Goal: Task Accomplishment & Management: Manage account settings

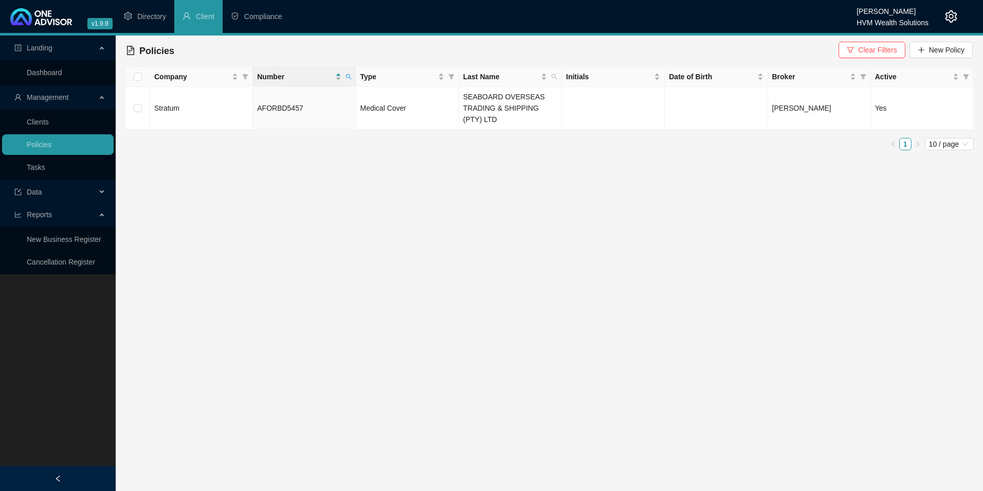
click at [948, 18] on icon "setting" at bounding box center [951, 16] width 12 height 12
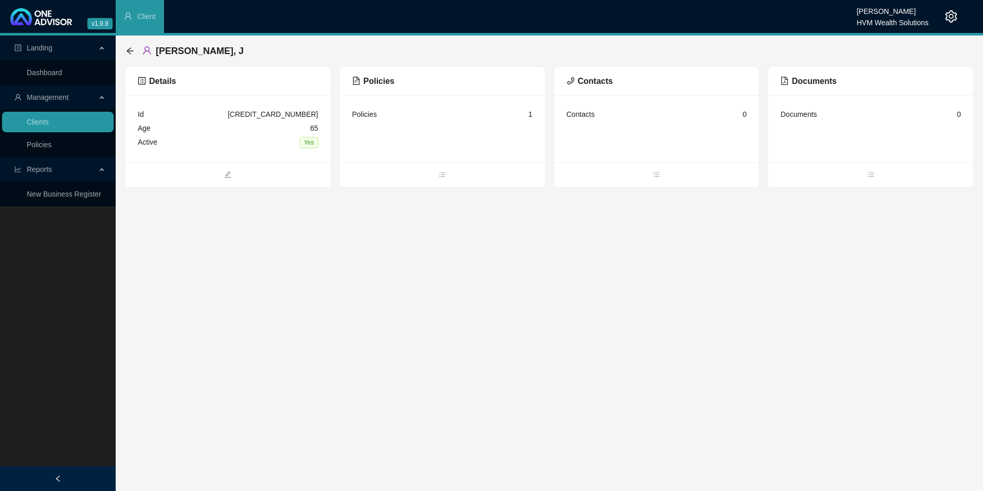
click at [957, 16] on icon "setting" at bounding box center [951, 16] width 12 height 12
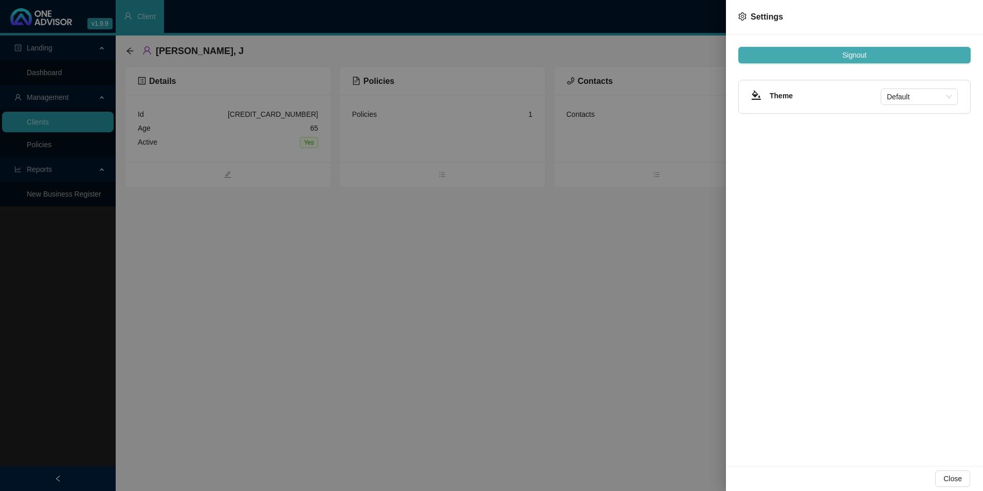
click at [863, 51] on span "Signout" at bounding box center [854, 54] width 24 height 11
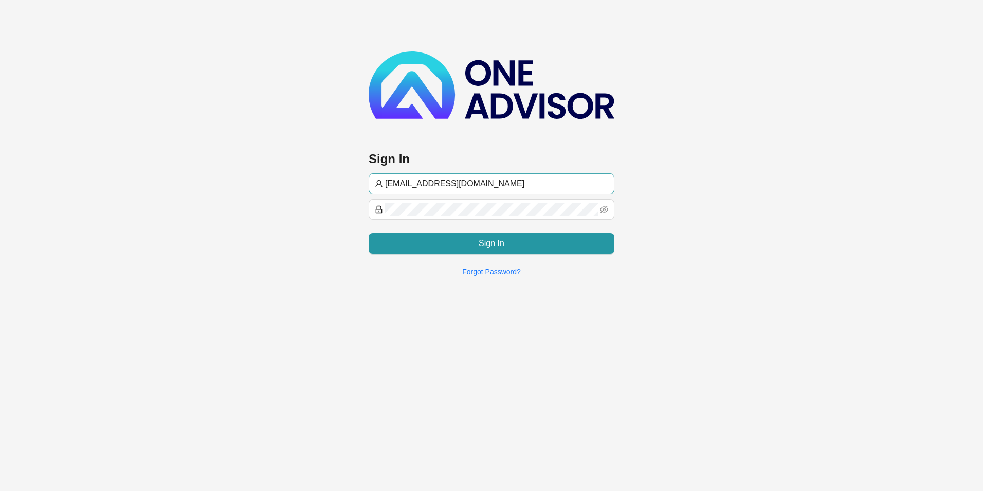
click at [454, 177] on input "[EMAIL_ADDRESS][DOMAIN_NAME]" at bounding box center [496, 183] width 223 height 12
type input "[PERSON_NAME]@hvmws"
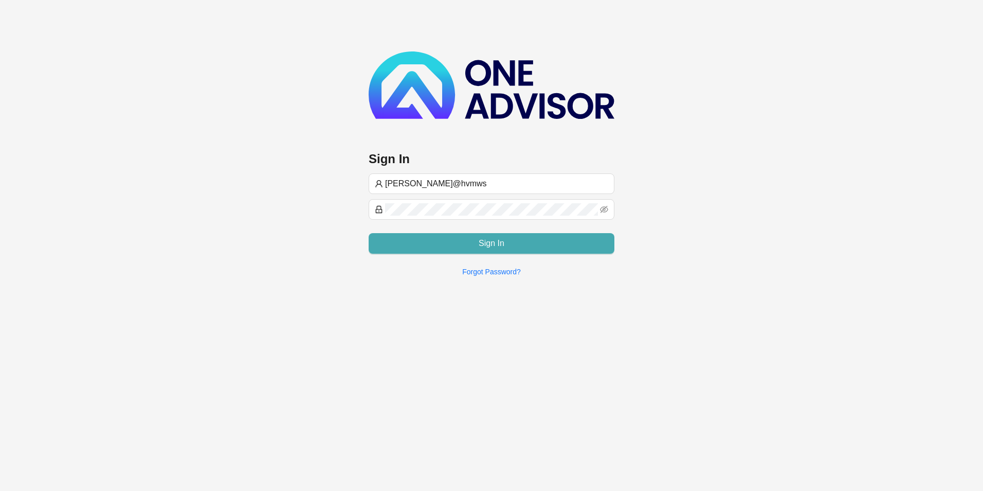
click at [437, 243] on button "Sign In" at bounding box center [492, 243] width 246 height 21
